Goal: Information Seeking & Learning: Learn about a topic

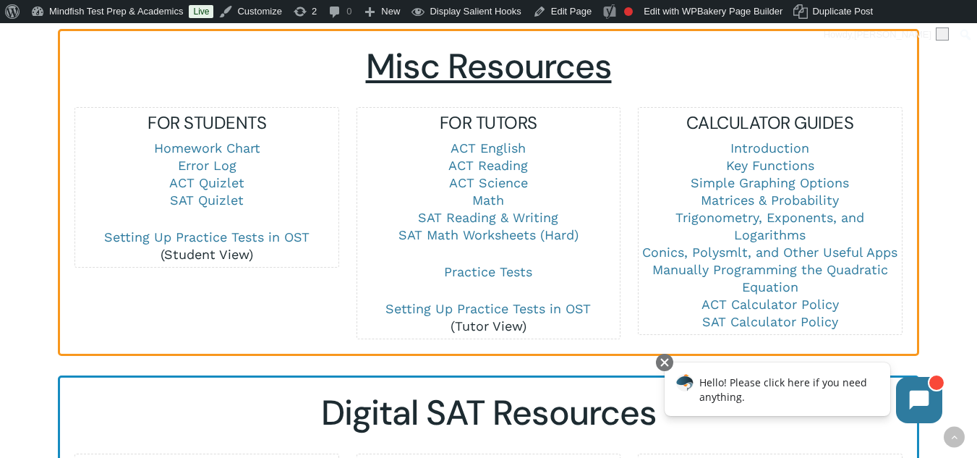
scroll to position [1013, 0]
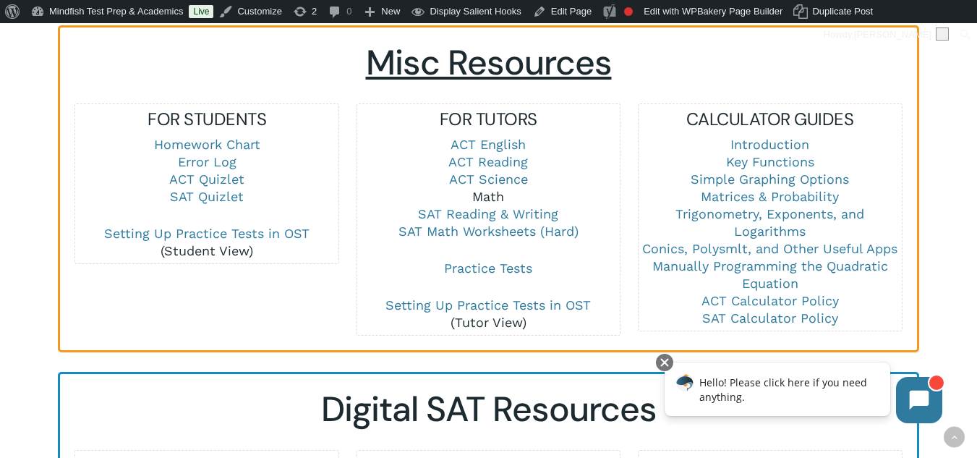
click at [495, 198] on link "Math" at bounding box center [488, 196] width 32 height 15
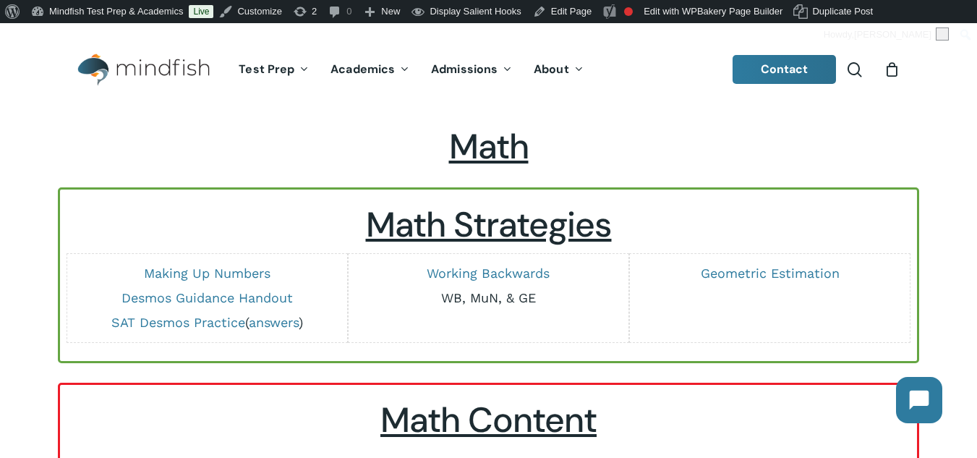
click at [485, 297] on link "WB, MuN, & GE" at bounding box center [488, 297] width 95 height 15
